Goal: Transaction & Acquisition: Purchase product/service

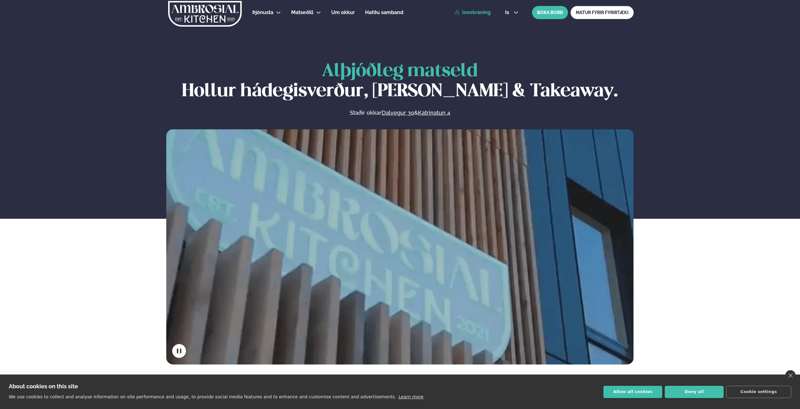
click at [478, 11] on link "Innskráning" at bounding box center [473, 13] width 36 height 6
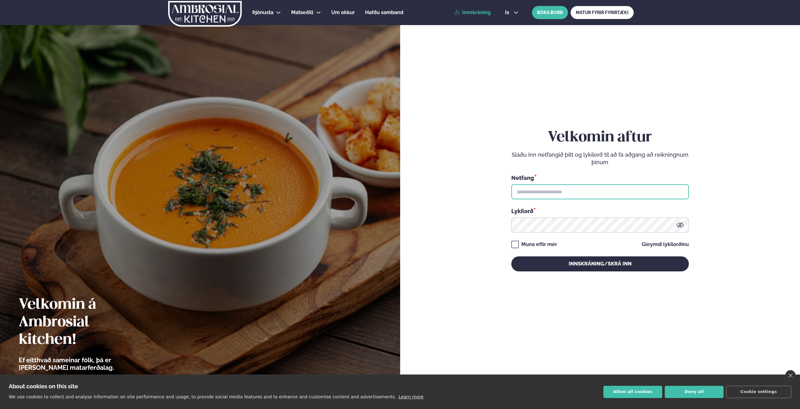
click at [522, 191] on input "text" at bounding box center [599, 191] width 177 height 15
type input "**********"
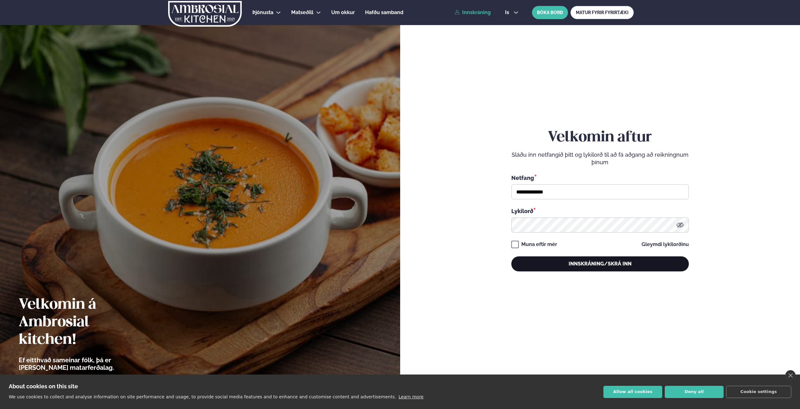
click at [569, 265] on button "Innskráning/Skrá inn" at bounding box center [599, 263] width 177 height 15
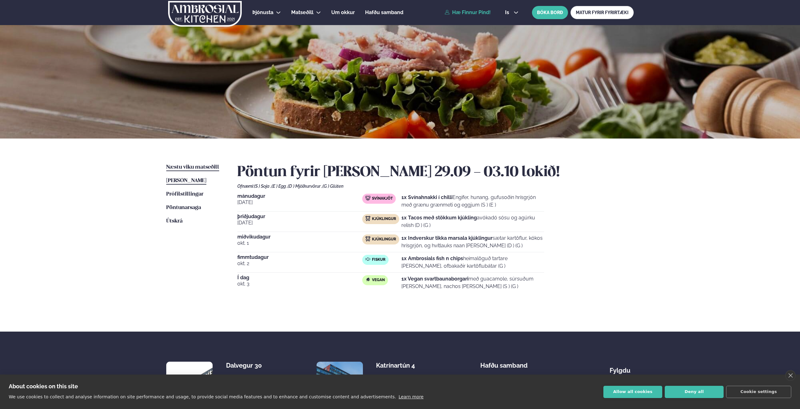
click at [186, 165] on span "Næstu viku matseðill" at bounding box center [192, 166] width 53 height 5
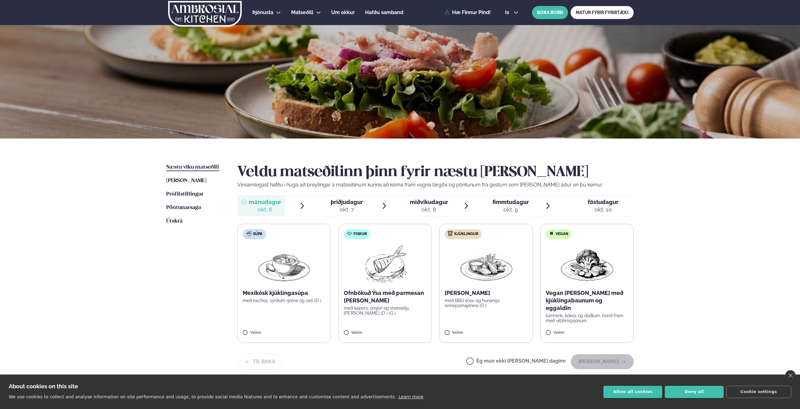
click at [185, 168] on span "Næstu viku matseðill" at bounding box center [192, 166] width 53 height 5
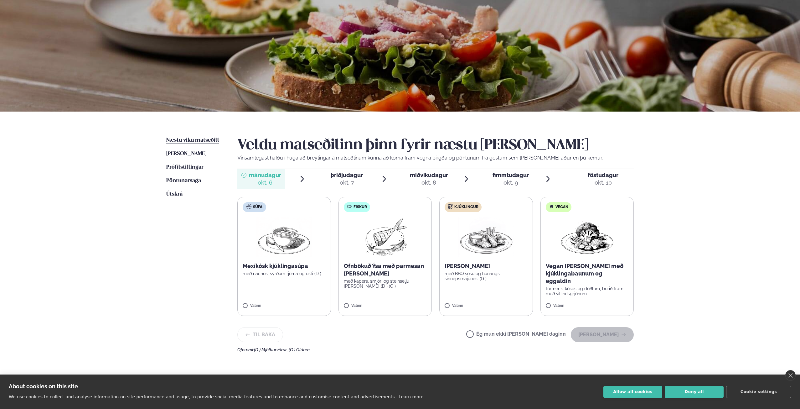
scroll to position [94, 0]
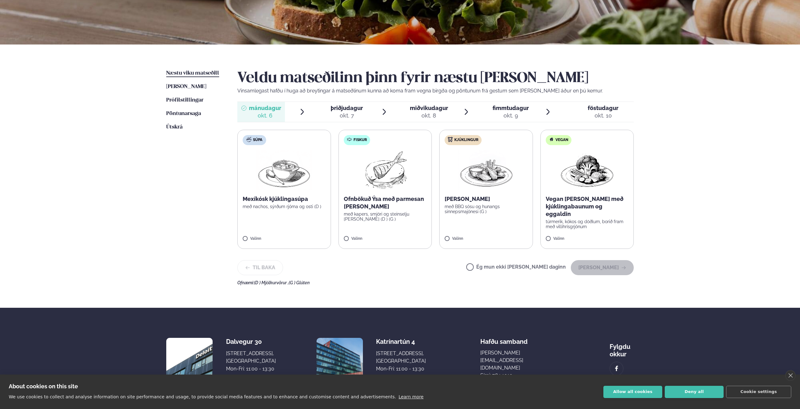
click at [394, 183] on img at bounding box center [384, 170] width 55 height 40
click at [601, 270] on button "[PERSON_NAME]" at bounding box center [602, 267] width 63 height 15
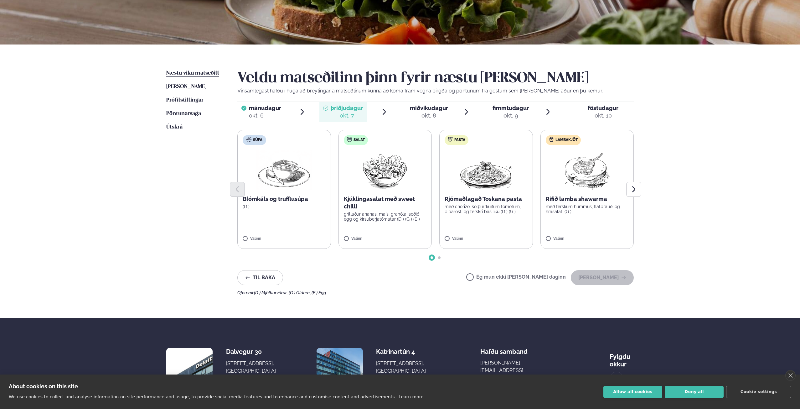
click at [511, 280] on label "Ég mun ekki [PERSON_NAME] daginn" at bounding box center [516, 277] width 100 height 7
click at [600, 280] on button "[PERSON_NAME]" at bounding box center [602, 277] width 63 height 15
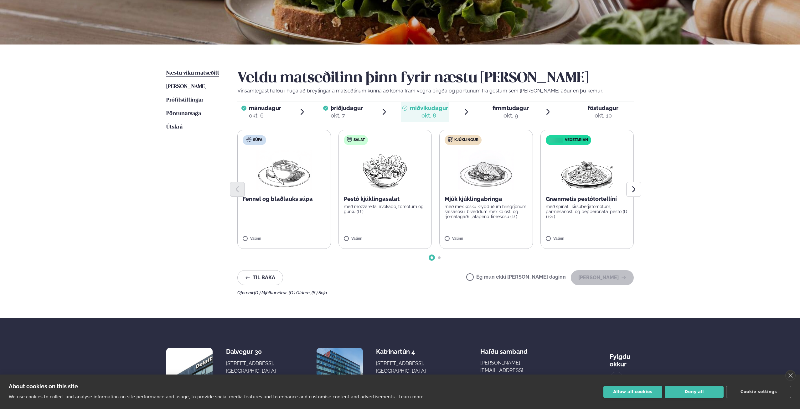
drag, startPoint x: 518, startPoint y: 278, endPoint x: 524, endPoint y: 280, distance: 6.2
click at [518, 278] on label "Ég mun ekki [PERSON_NAME] daginn" at bounding box center [516, 277] width 100 height 7
click at [601, 279] on button "[PERSON_NAME]" at bounding box center [602, 277] width 63 height 15
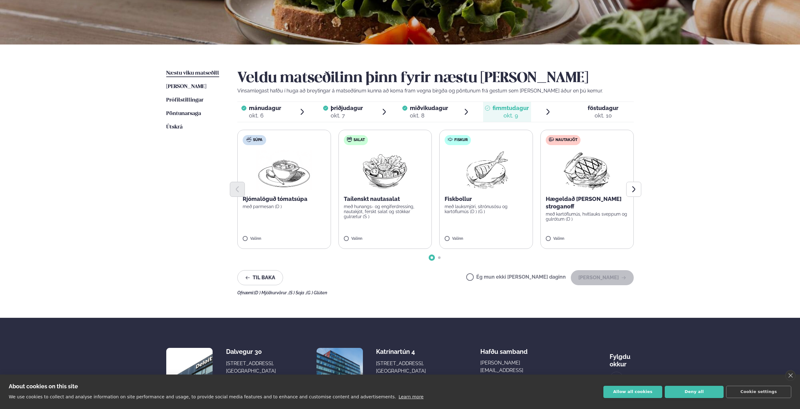
click at [596, 183] on div at bounding box center [435, 189] width 396 height 15
click at [606, 275] on button "[PERSON_NAME]" at bounding box center [602, 277] width 63 height 15
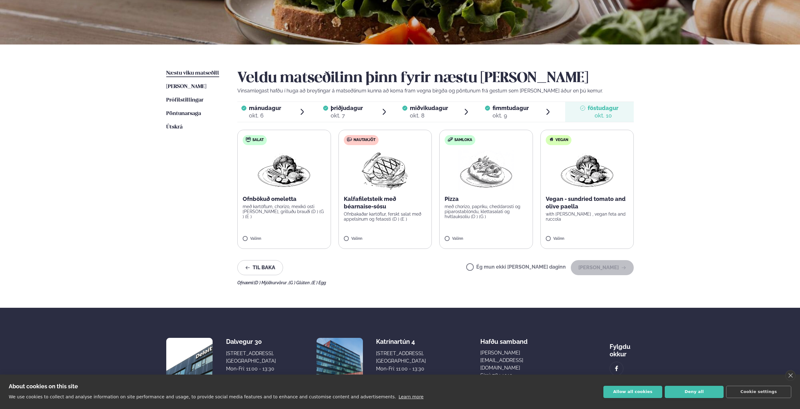
click at [483, 267] on div "Til baka Ég mun ekki [PERSON_NAME] daginn [PERSON_NAME]" at bounding box center [435, 267] width 396 height 15
click at [597, 266] on button "[PERSON_NAME]" at bounding box center [602, 267] width 63 height 15
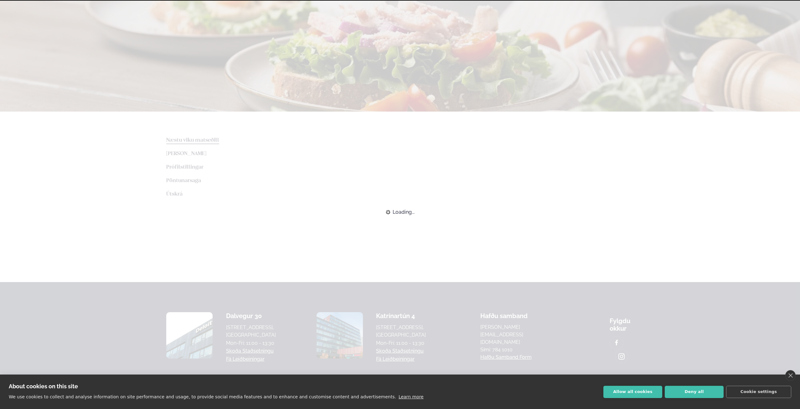
scroll to position [57, 0]
